Goal: Transaction & Acquisition: Purchase product/service

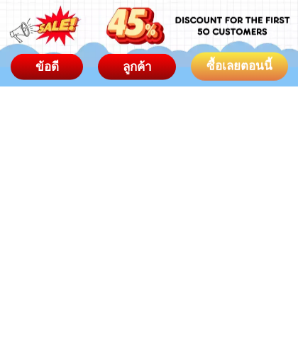
scroll to position [9364, 0]
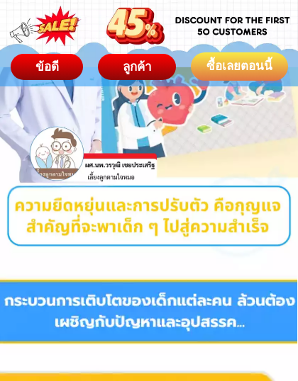
click at [261, 72] on div "ซื้อเลยตอนนี้" at bounding box center [238, 66] width 99 height 18
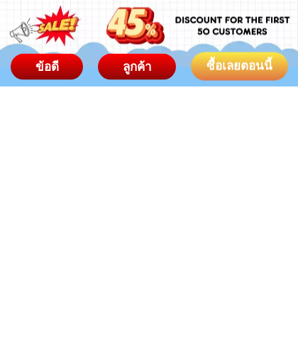
scroll to position [6791, 0]
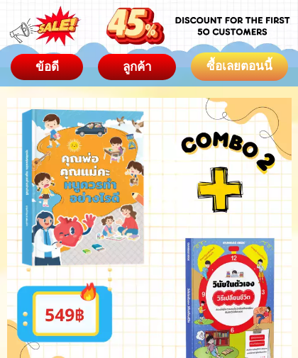
click at [108, 228] on div at bounding box center [81, 188] width 307 height 230
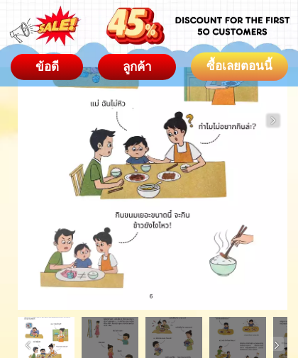
scroll to position [6479, 0]
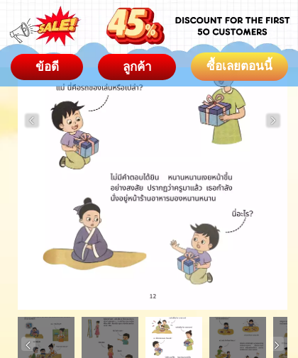
click at [258, 69] on div "ซื้อเลยตอนนี้" at bounding box center [239, 67] width 106 height 20
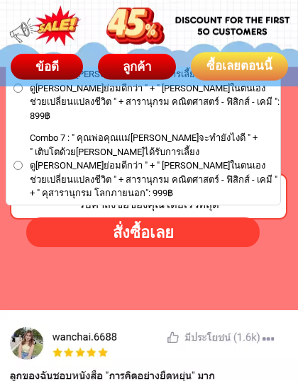
scroll to position [8592, 0]
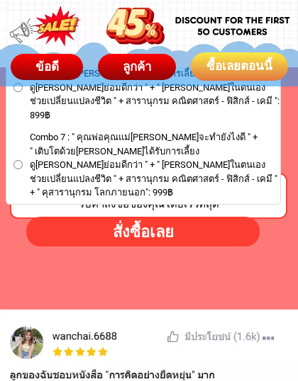
click at [202, 235] on div "สั่งซื้อเลย" at bounding box center [143, 231] width 234 height 23
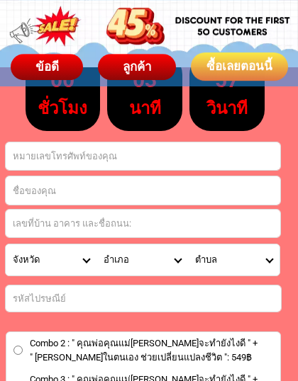
scroll to position [8094, 0]
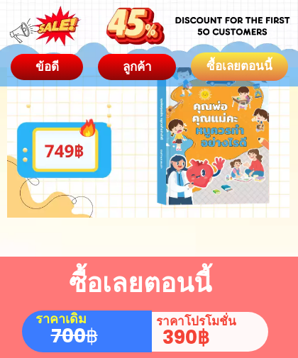
click at [214, 168] on div at bounding box center [212, 134] width 282 height 212
click at [220, 164] on div at bounding box center [212, 134] width 282 height 212
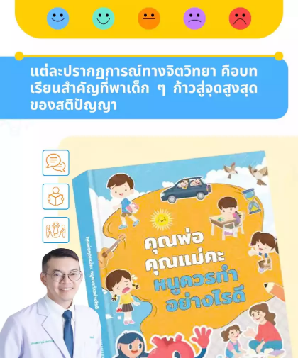
scroll to position [0, 0]
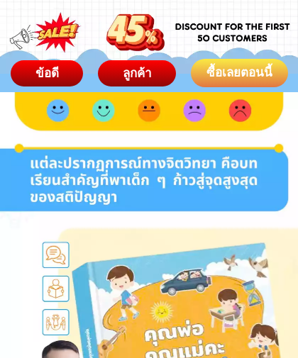
click at [253, 72] on div "ซื้อเลยตอนนี้" at bounding box center [238, 73] width 99 height 18
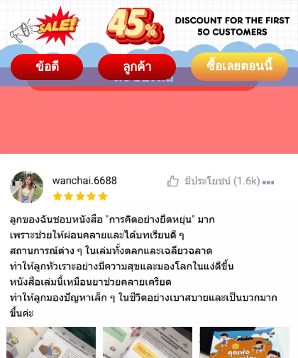
scroll to position [8745, 0]
